Goal: Information Seeking & Learning: Learn about a topic

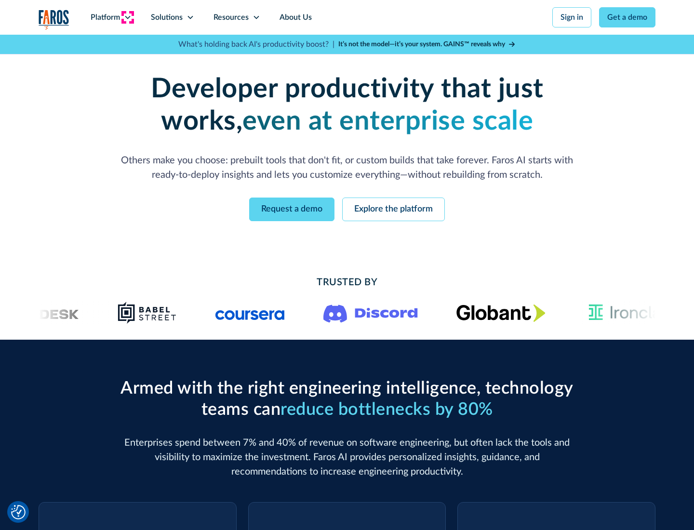
click at [127, 17] on icon at bounding box center [128, 17] width 8 height 8
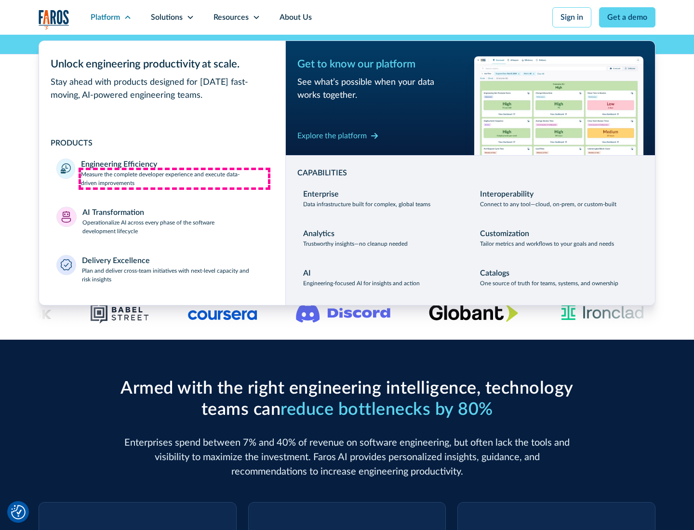
click at [174, 178] on p "Measure the complete developer experience and execute data-driven improvements" at bounding box center [174, 178] width 187 height 17
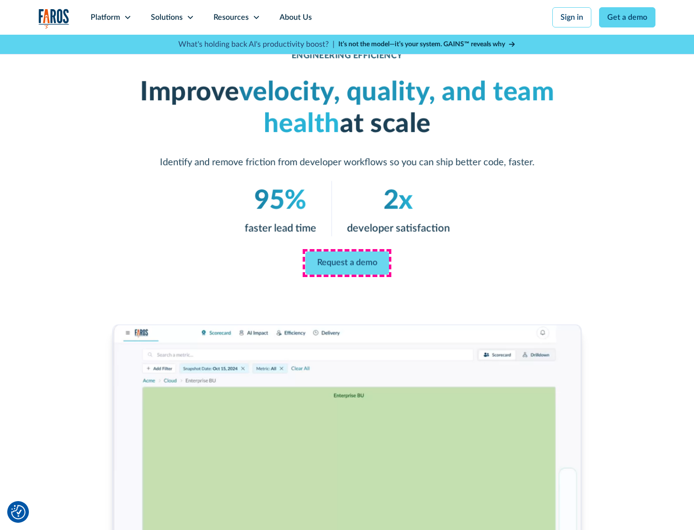
click at [347, 263] on link "Request a demo" at bounding box center [347, 263] width 84 height 23
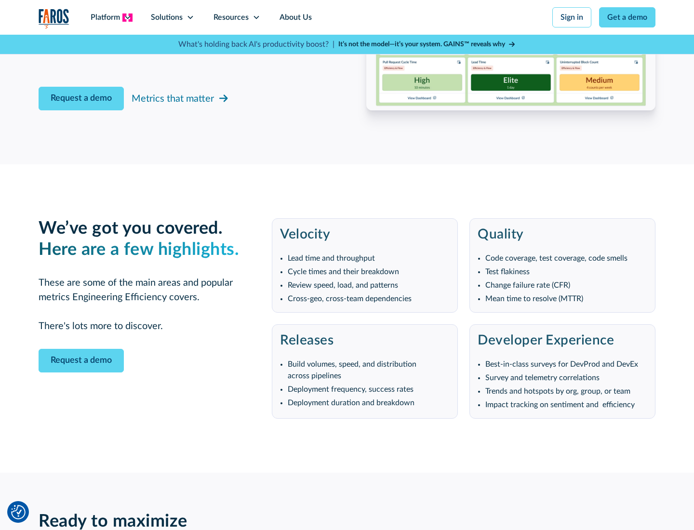
click at [127, 17] on icon at bounding box center [128, 17] width 8 height 8
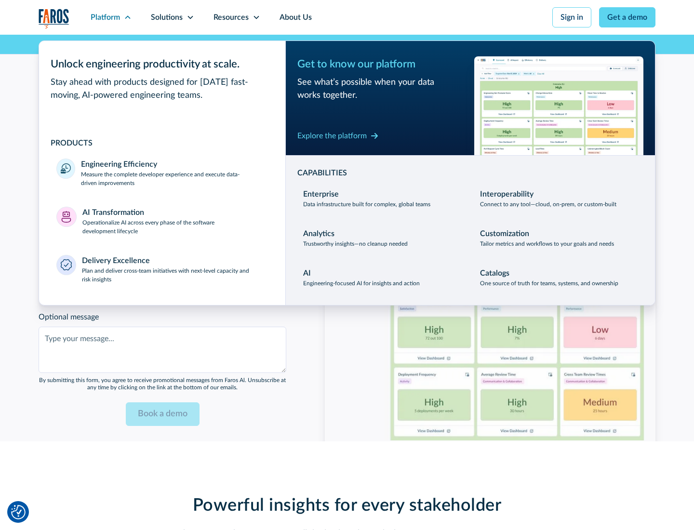
scroll to position [2114, 0]
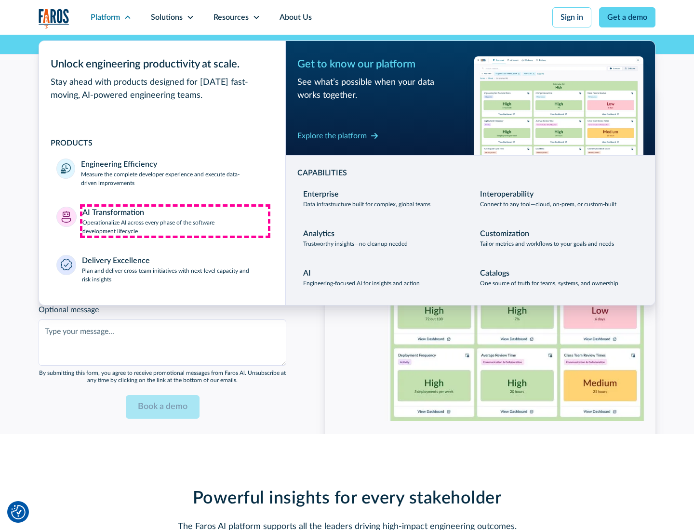
click at [175, 221] on p "Operationalize AI across every phase of the software development lifecycle" at bounding box center [175, 226] width 186 height 17
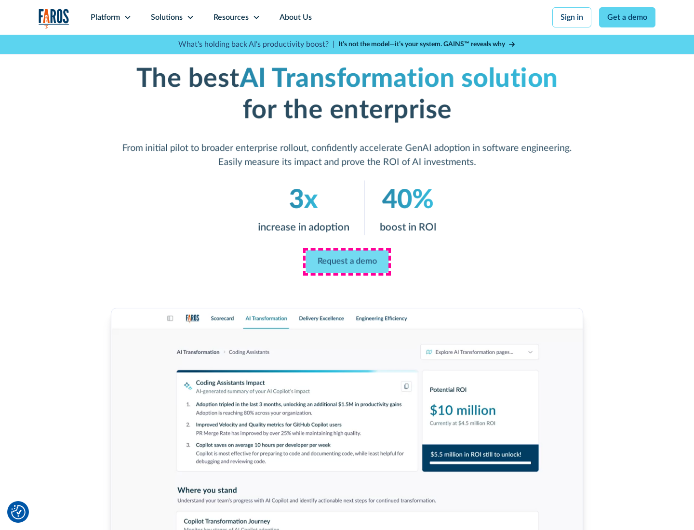
click at [347, 262] on link "Request a demo" at bounding box center [347, 262] width 83 height 23
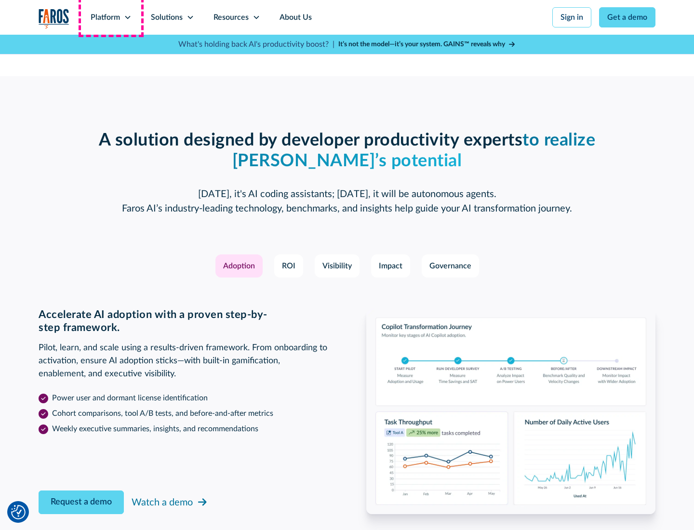
click at [111, 17] on div "Platform" at bounding box center [105, 18] width 29 height 12
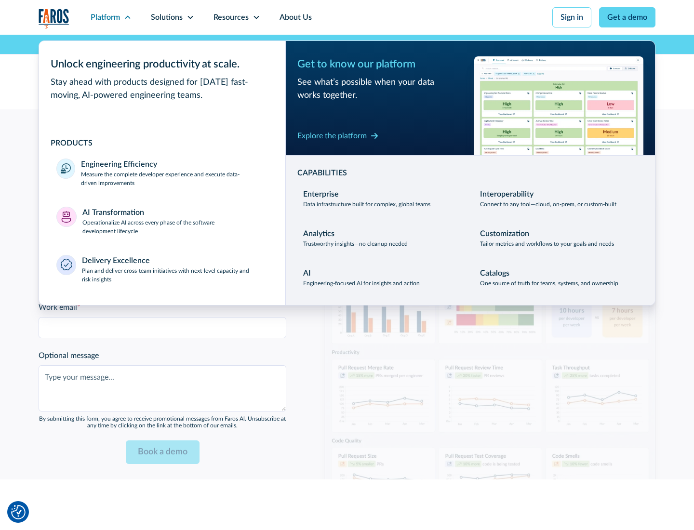
scroll to position [2346, 0]
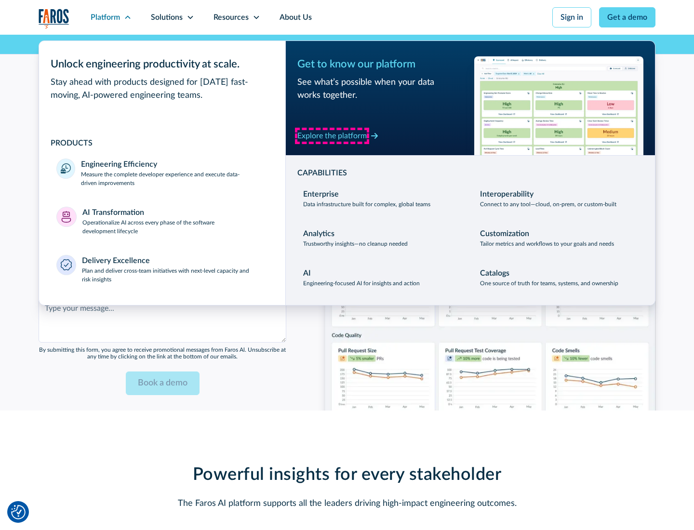
click at [332, 135] on div "Explore the platform" at bounding box center [331, 136] width 69 height 12
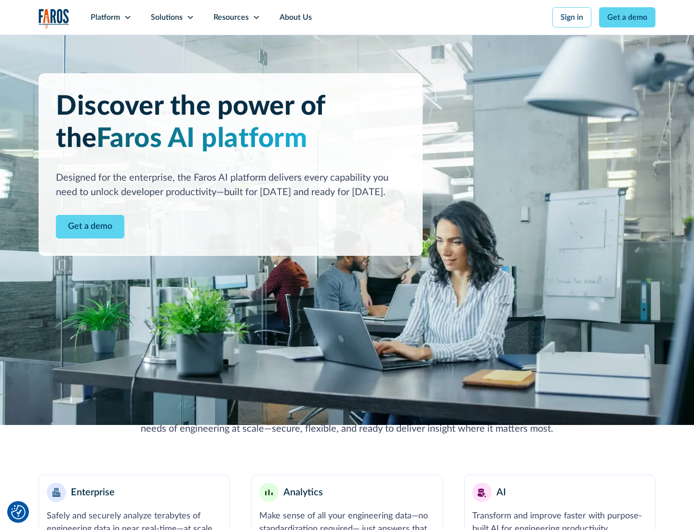
click at [90, 226] on link "Get a demo" at bounding box center [90, 227] width 68 height 24
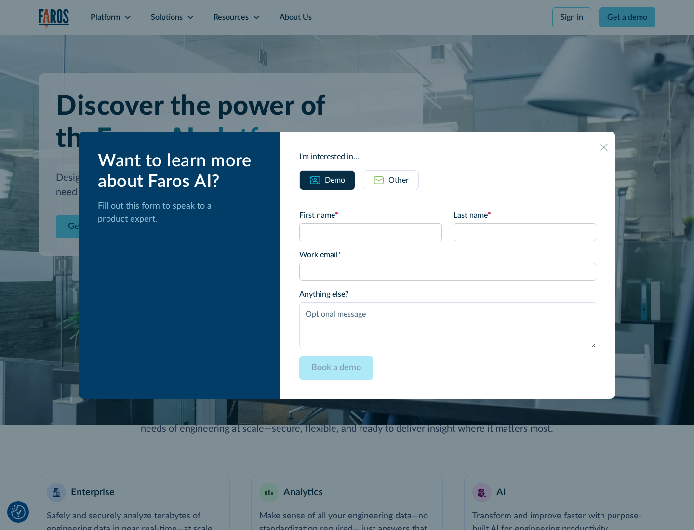
click at [399, 180] on div "Other" at bounding box center [398, 180] width 20 height 12
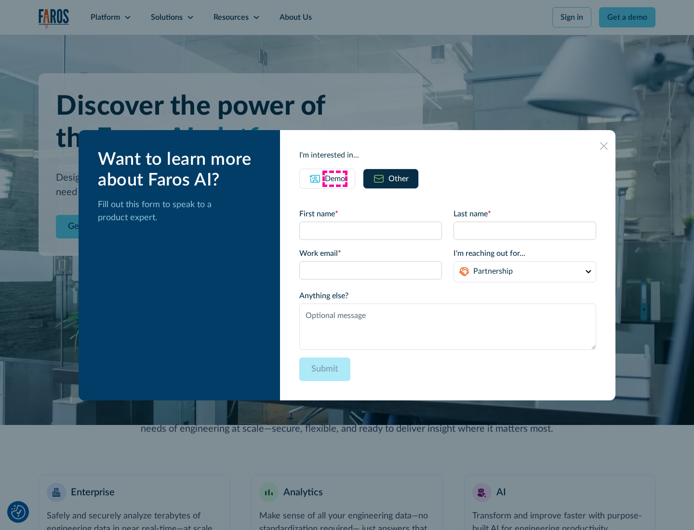
click at [335, 178] on div "Demo" at bounding box center [335, 179] width 20 height 12
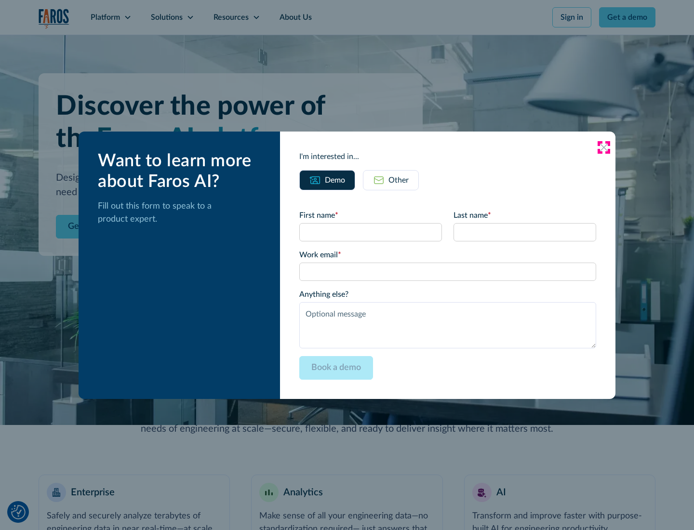
click at [604, 147] on icon at bounding box center [604, 148] width 8 height 8
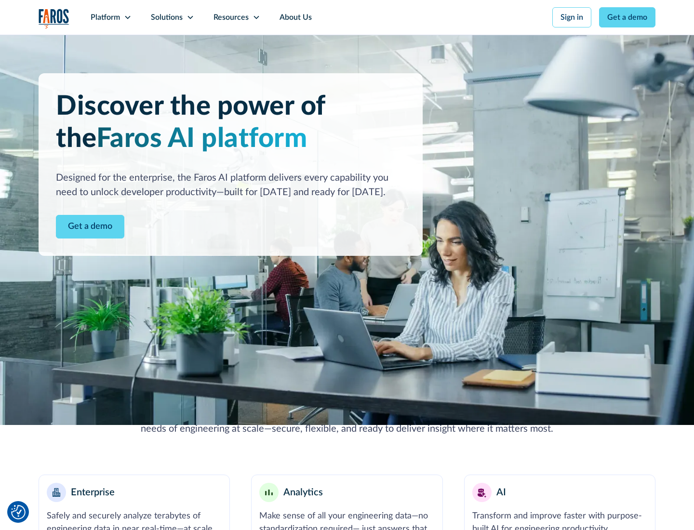
click at [127, 17] on icon at bounding box center [128, 17] width 8 height 8
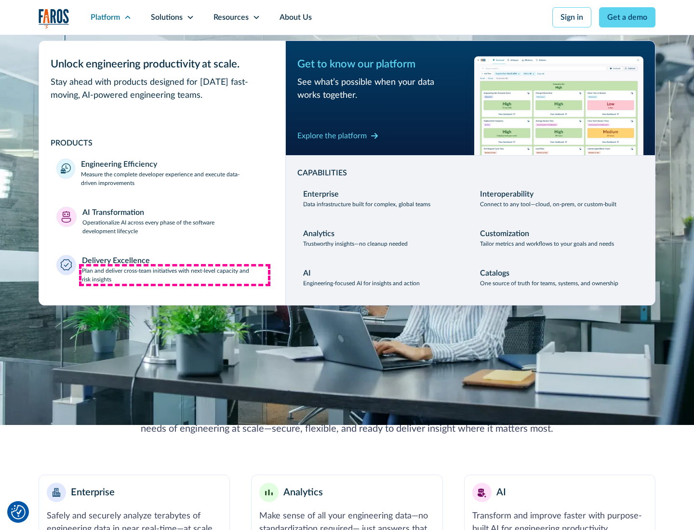
click at [174, 275] on p "Plan and deliver cross-team initiatives with next-level capacity and risk insig…" at bounding box center [175, 274] width 186 height 17
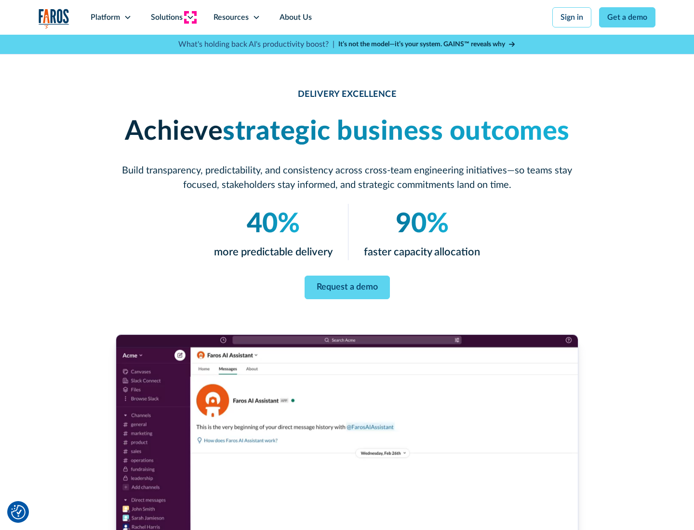
click at [190, 17] on icon at bounding box center [190, 17] width 8 height 8
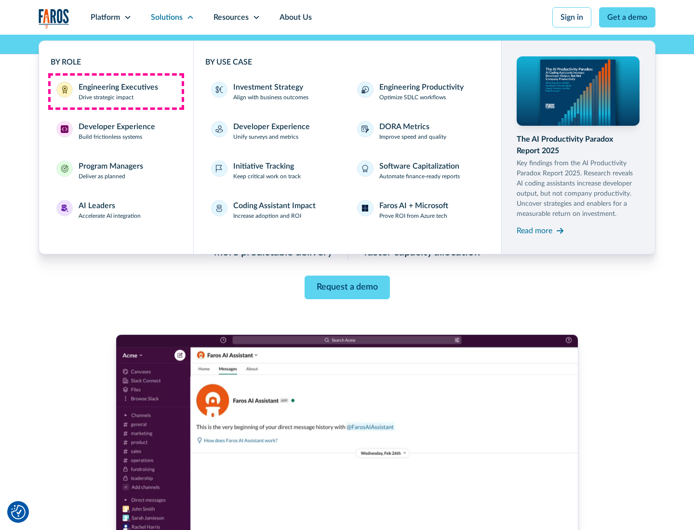
click at [116, 92] on div "Engineering Executives" at bounding box center [119, 87] width 80 height 12
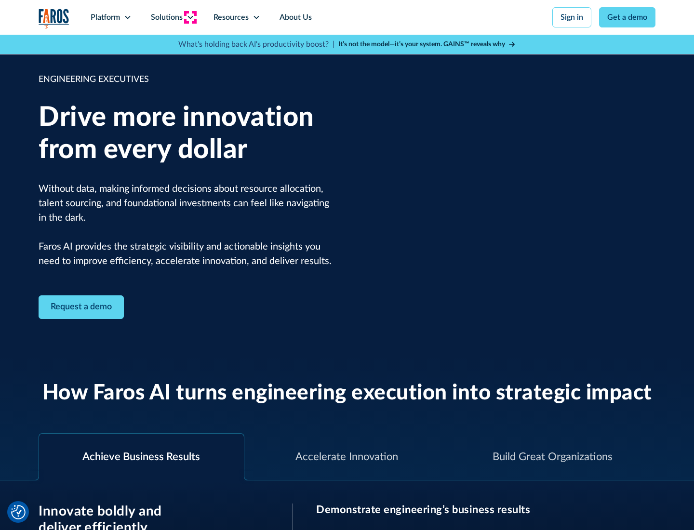
click at [190, 17] on icon at bounding box center [190, 17] width 8 height 8
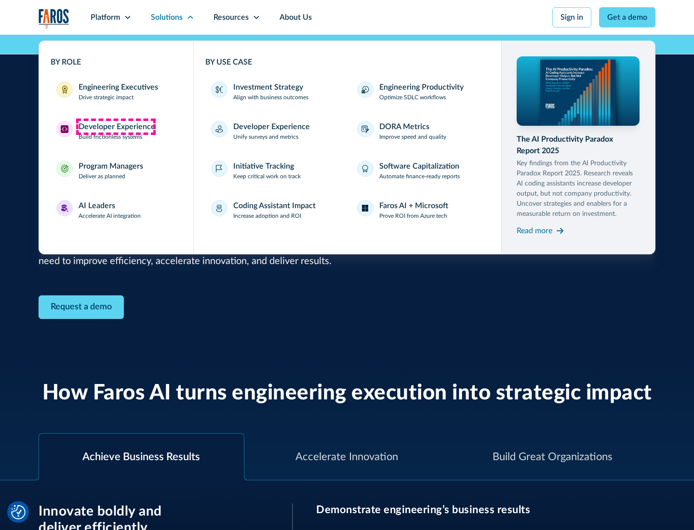
click at [116, 127] on div "Developer Experience" at bounding box center [117, 127] width 77 height 12
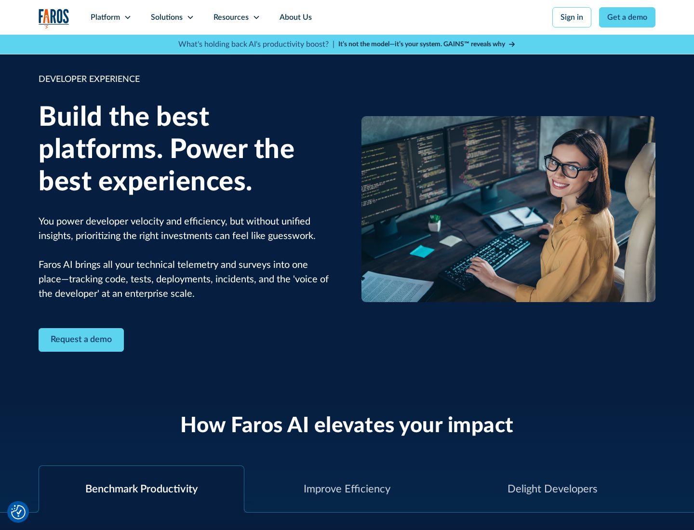
click at [172, 17] on div "Solutions" at bounding box center [167, 18] width 32 height 12
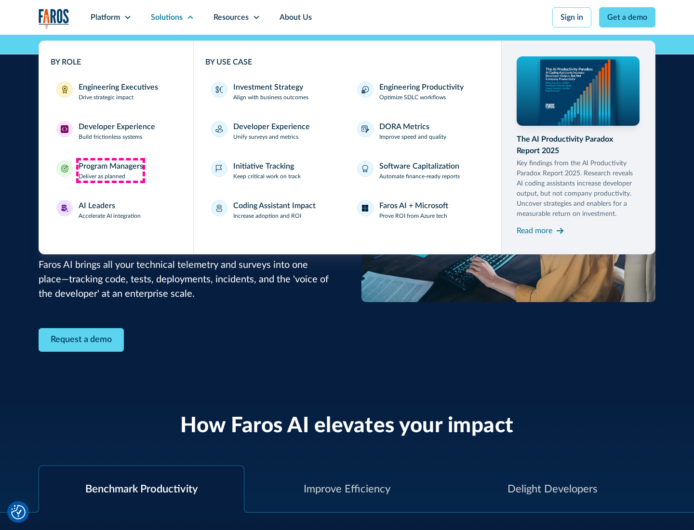
click at [110, 171] on div "Program Managers" at bounding box center [111, 166] width 65 height 12
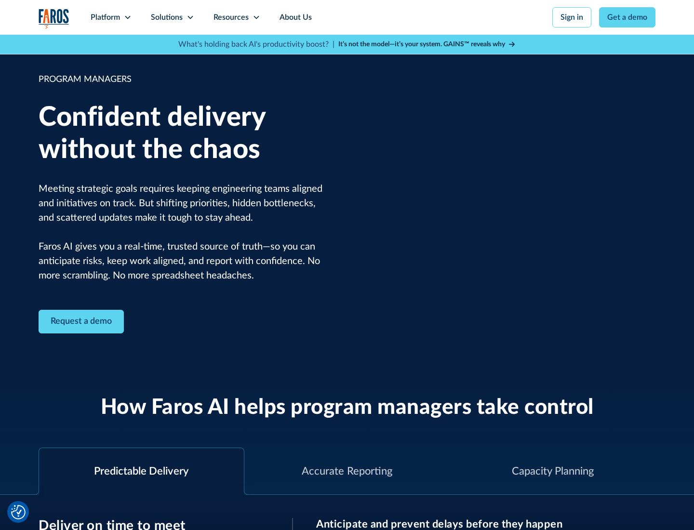
click at [190, 17] on icon at bounding box center [190, 17] width 8 height 8
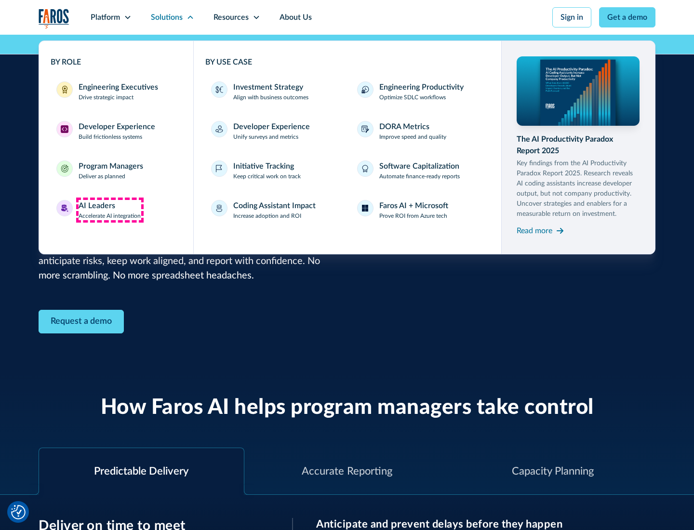
click at [110, 210] on div "AI Leaders" at bounding box center [97, 206] width 37 height 12
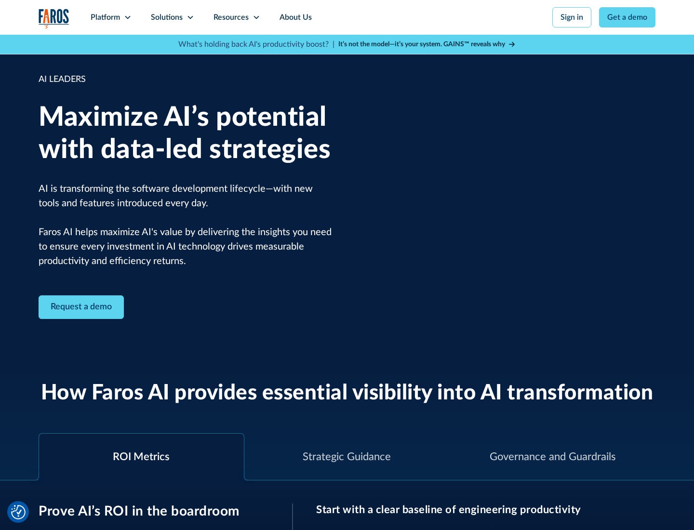
click at [190, 17] on icon at bounding box center [190, 17] width 8 height 8
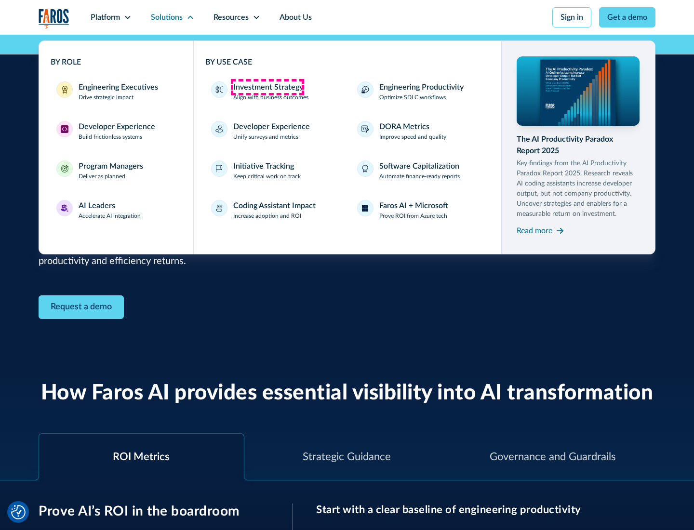
click at [267, 87] on div "Investment Strategy" at bounding box center [268, 87] width 70 height 12
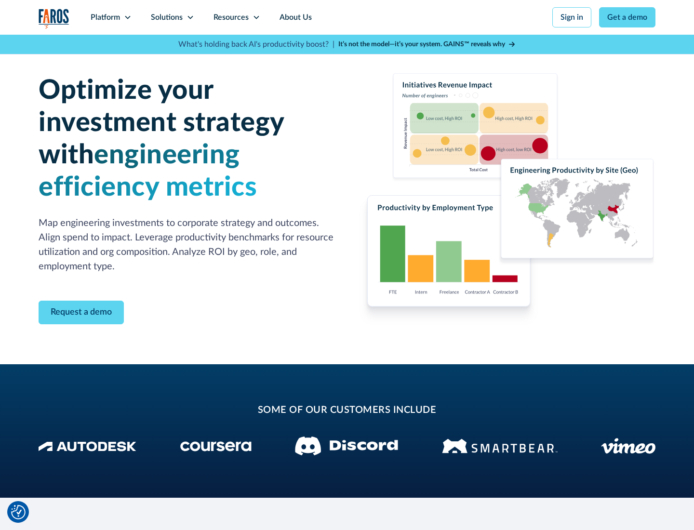
click at [190, 17] on icon at bounding box center [190, 17] width 8 height 8
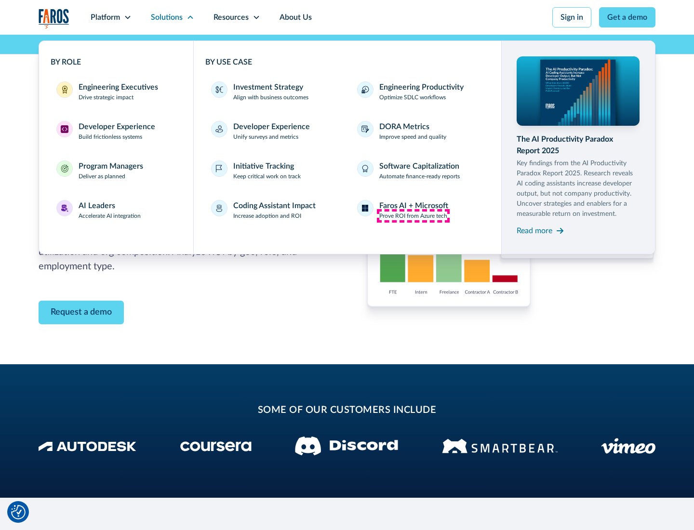
click at [413, 216] on p "Prove ROI from Azure tech" at bounding box center [413, 216] width 68 height 9
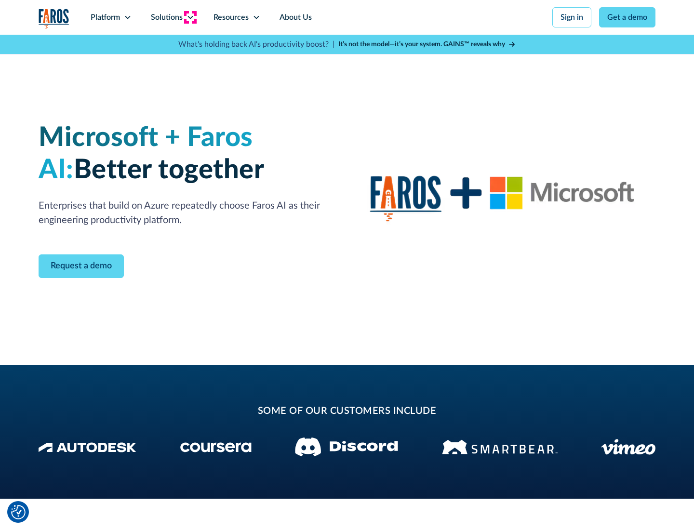
click at [190, 17] on icon at bounding box center [190, 17] width 8 height 8
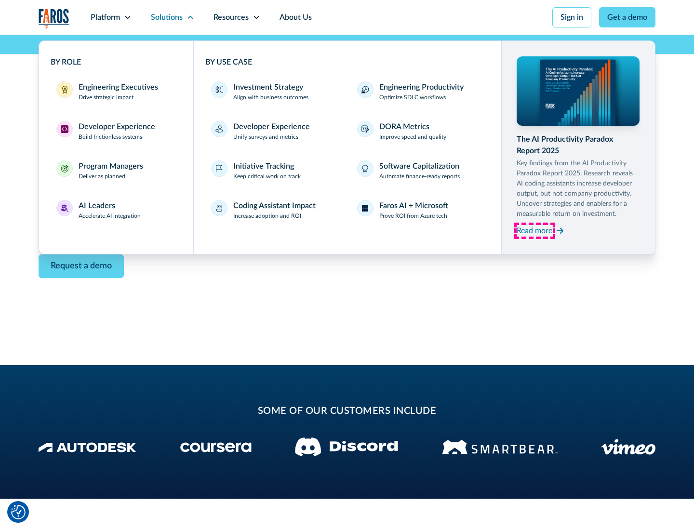
click at [534, 230] on div "Read more" at bounding box center [535, 231] width 36 height 12
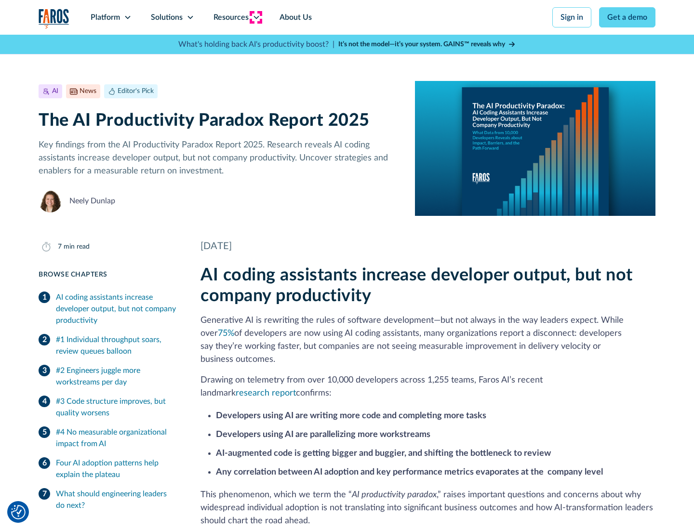
click at [255, 17] on icon at bounding box center [257, 17] width 8 height 8
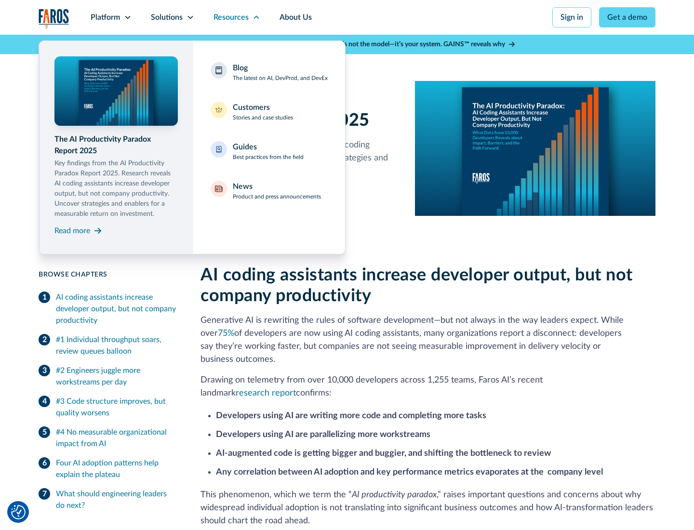
click at [280, 72] on div "Blog The latest on AI, DevProd, and DevEx" at bounding box center [280, 72] width 95 height 20
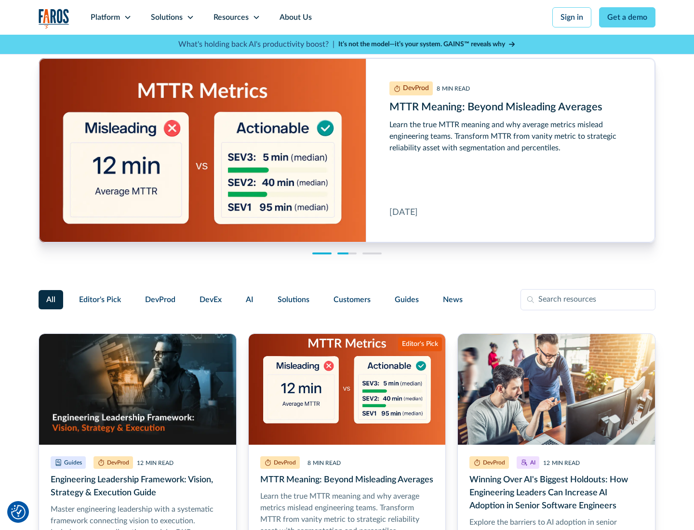
click at [627, 17] on link "Get a demo" at bounding box center [627, 17] width 56 height 20
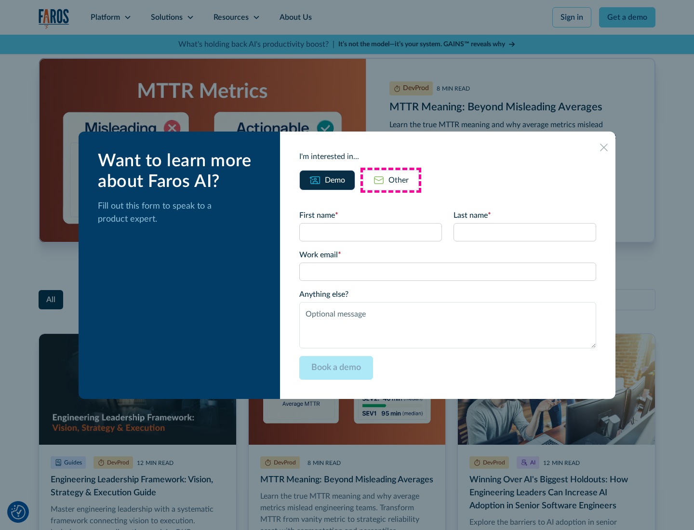
click at [391, 180] on div "Other" at bounding box center [398, 180] width 20 height 12
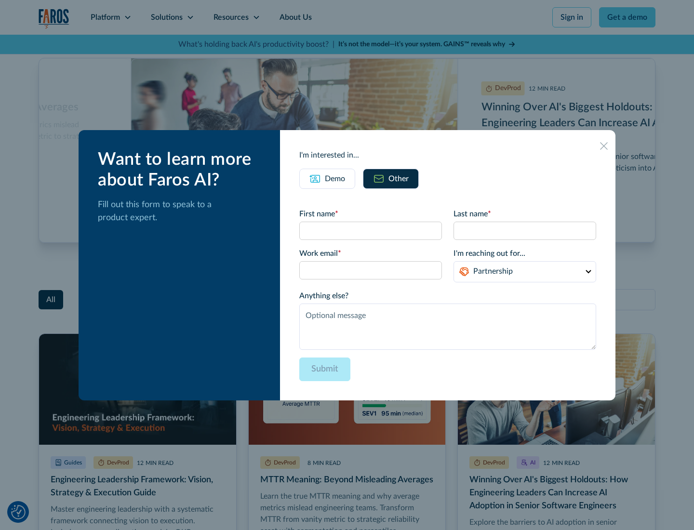
click at [604, 146] on icon at bounding box center [604, 146] width 8 height 8
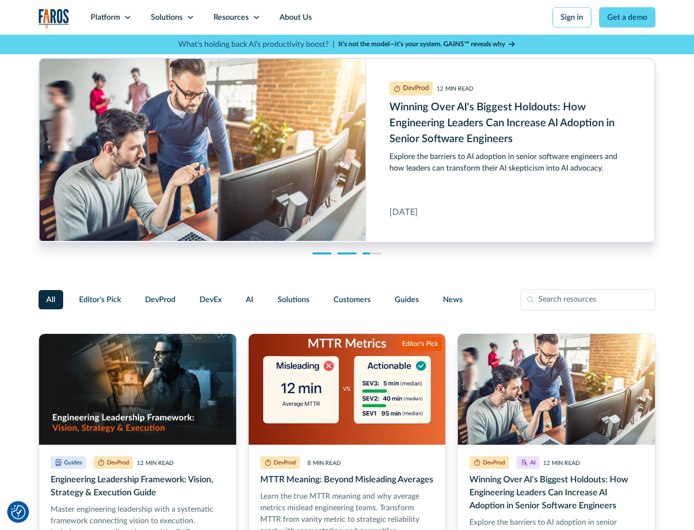
click at [294, 17] on link "About Us" at bounding box center [296, 17] width 52 height 35
